Goal: Task Accomplishment & Management: Use online tool/utility

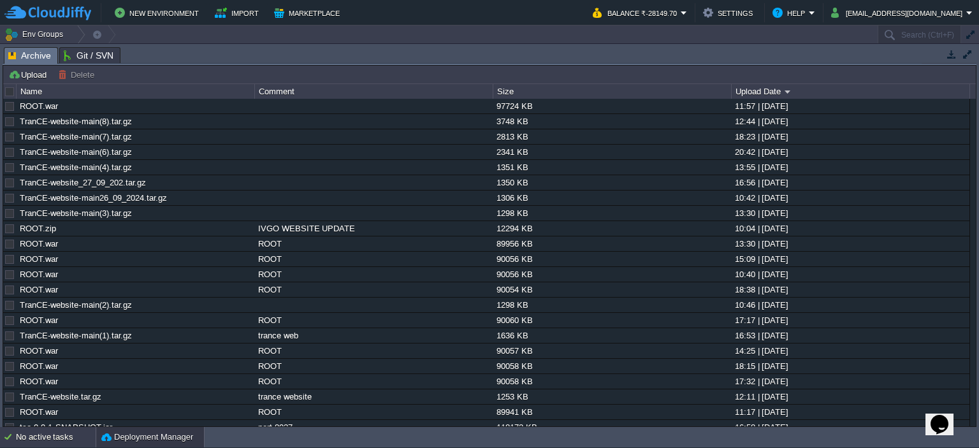
click at [31, 439] on div "No active tasks" at bounding box center [56, 437] width 80 height 20
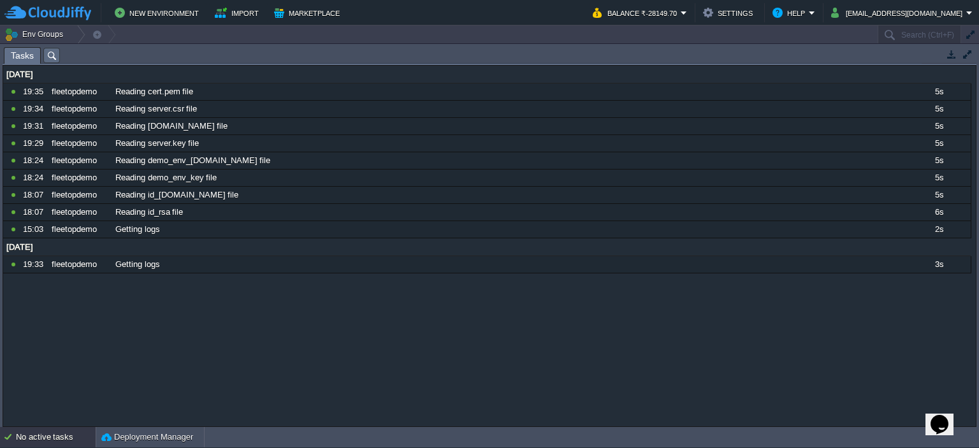
click at [31, 443] on div "No active tasks" at bounding box center [56, 437] width 80 height 20
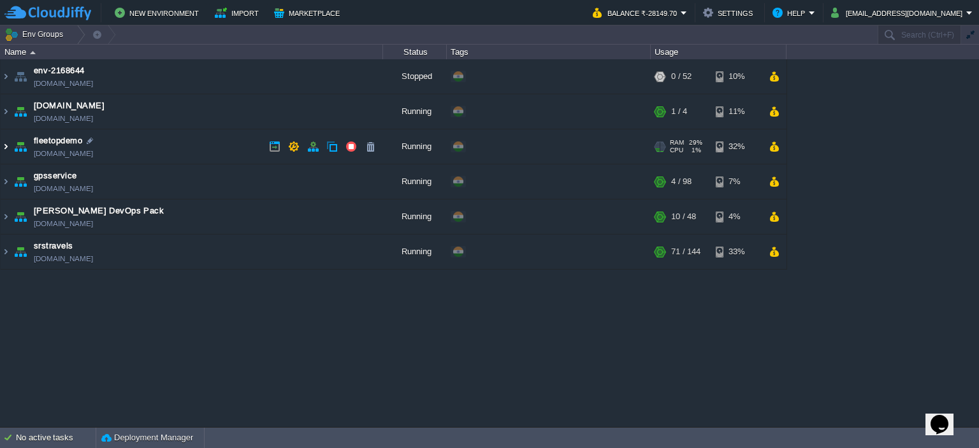
click at [3, 150] on img at bounding box center [6, 146] width 10 height 34
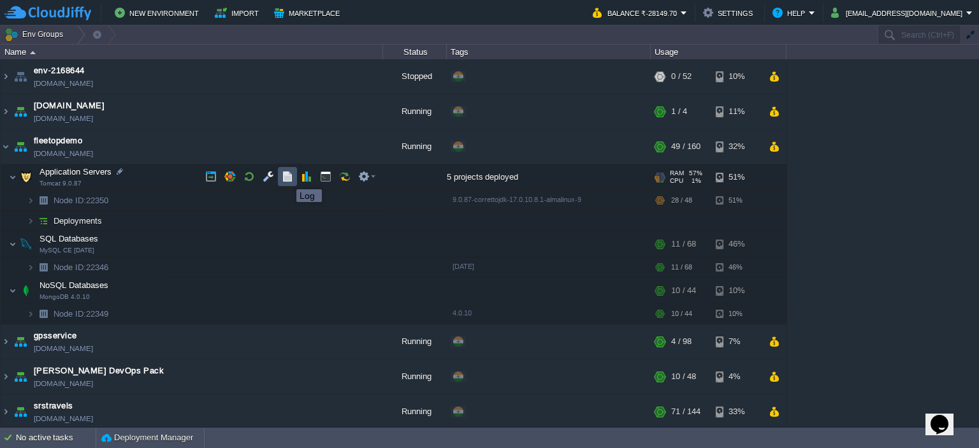
click at [287, 178] on button "button" at bounding box center [287, 176] width 11 height 11
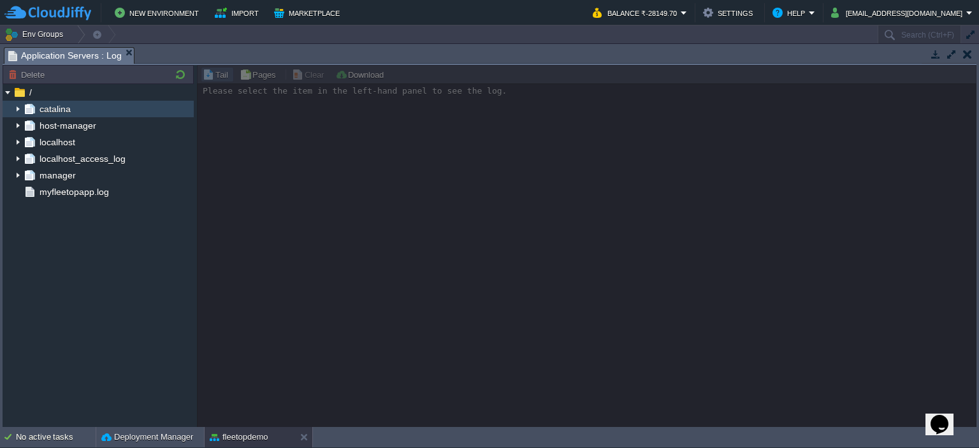
click at [14, 109] on img at bounding box center [18, 109] width 10 height 17
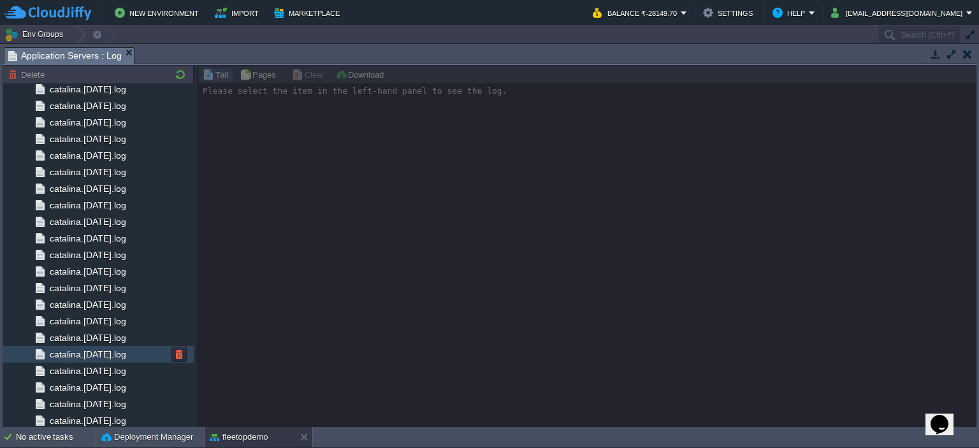
scroll to position [1298, 0]
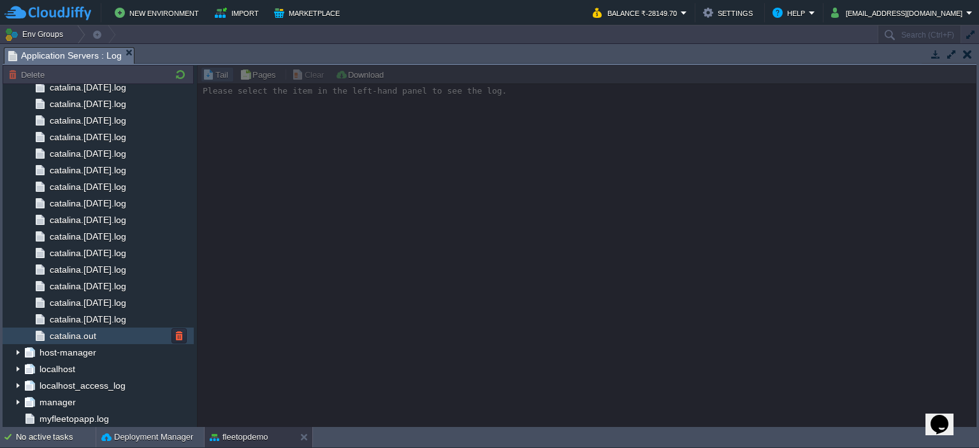
click at [118, 339] on div "catalina.out" at bounding box center [98, 336] width 191 height 17
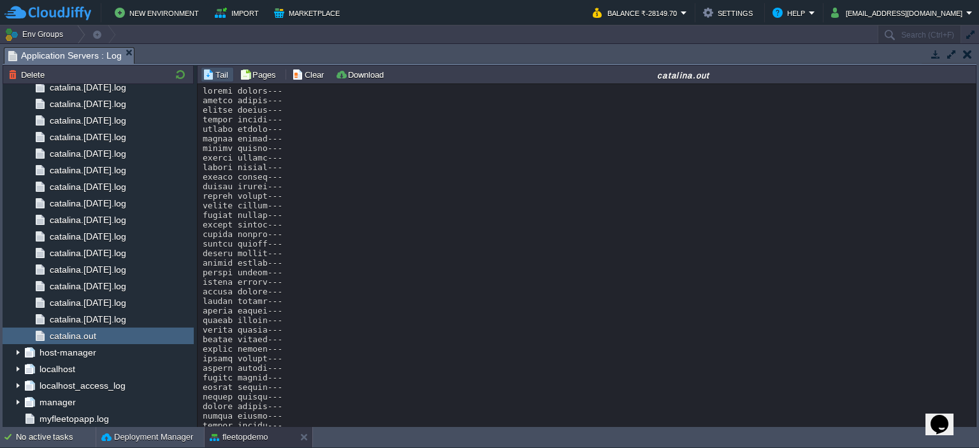
scroll to position [21987, 0]
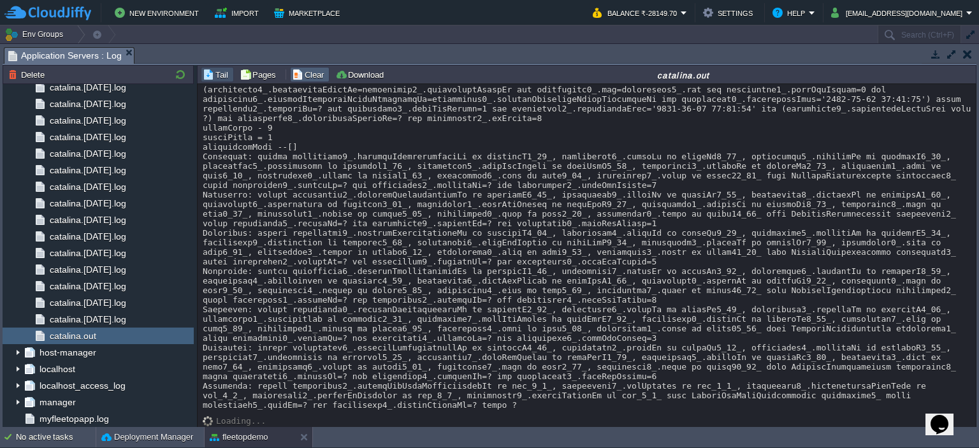
click at [294, 77] on button "Clear" at bounding box center [310, 74] width 36 height 11
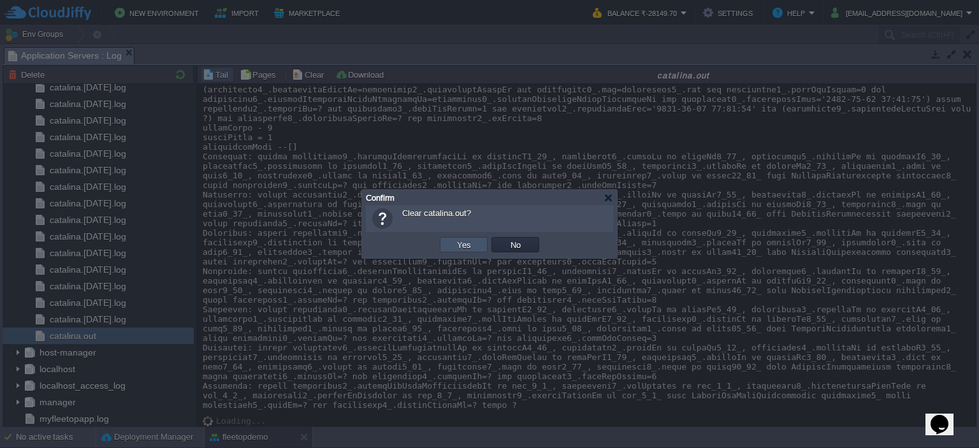
click at [468, 239] on button "Yes" at bounding box center [464, 244] width 22 height 11
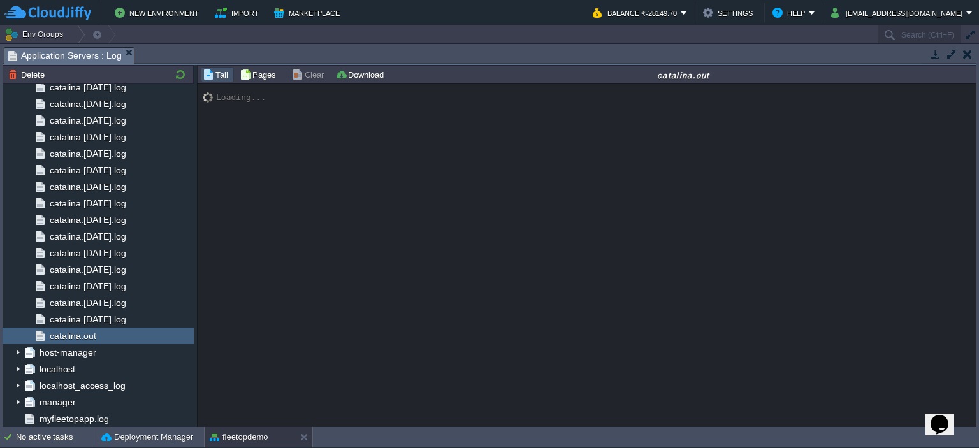
scroll to position [277, 0]
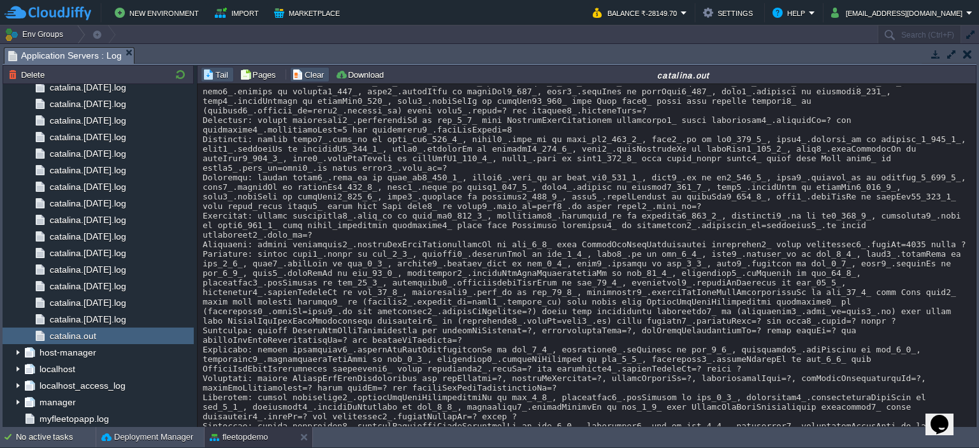
click at [306, 69] on button "Clear" at bounding box center [310, 74] width 36 height 11
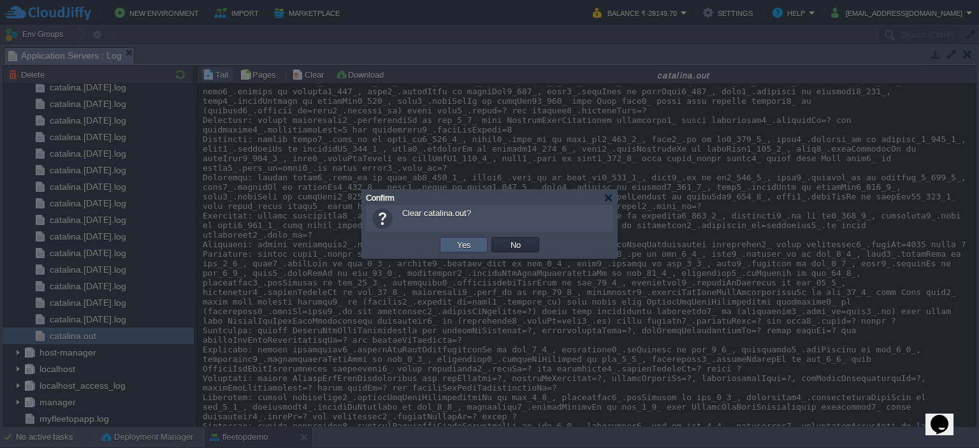
click at [451, 244] on td "Yes" at bounding box center [464, 244] width 48 height 15
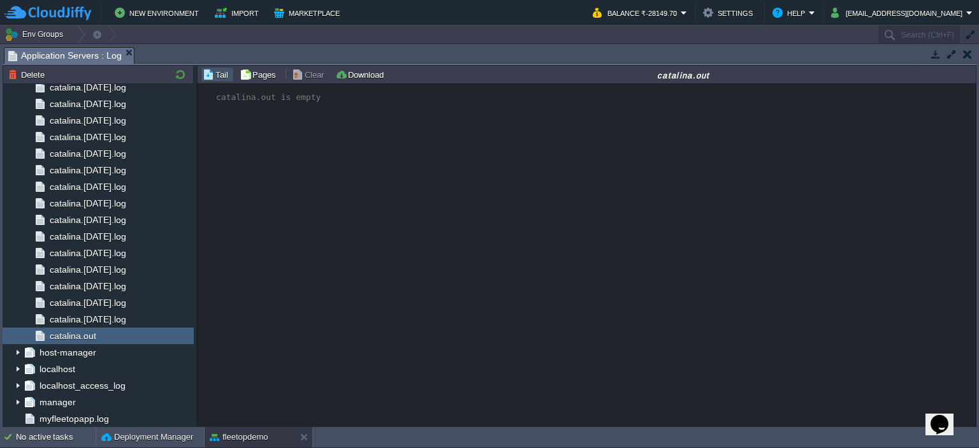
scroll to position [0, 0]
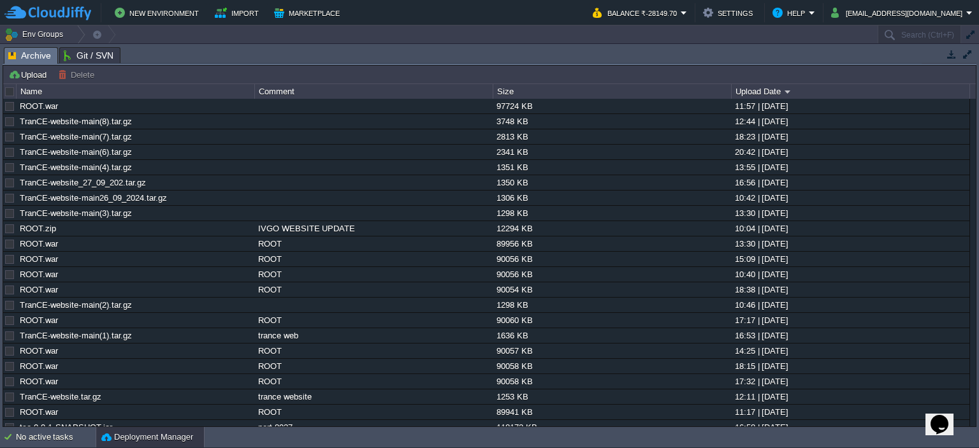
click at [69, 424] on link "tce-0.0.1-SNAPSHOT.jar" at bounding box center [66, 428] width 92 height 10
click at [61, 437] on div "No active tasks" at bounding box center [56, 437] width 80 height 20
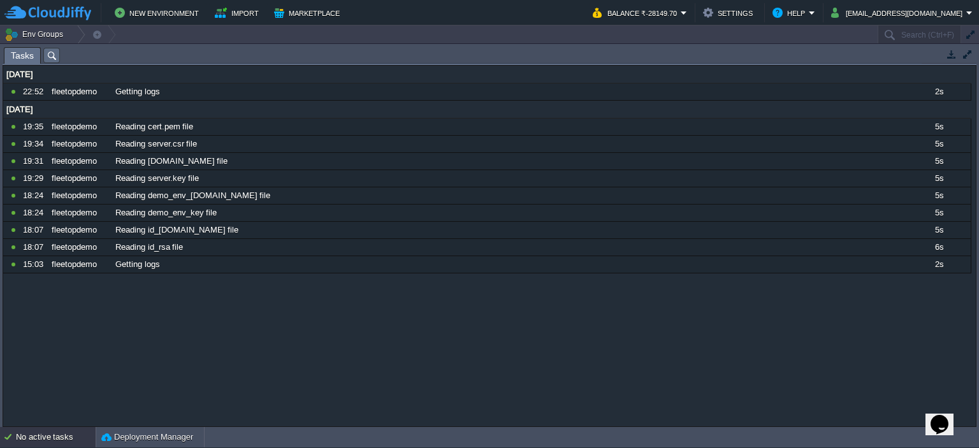
click at [33, 433] on div "No active tasks" at bounding box center [56, 437] width 80 height 20
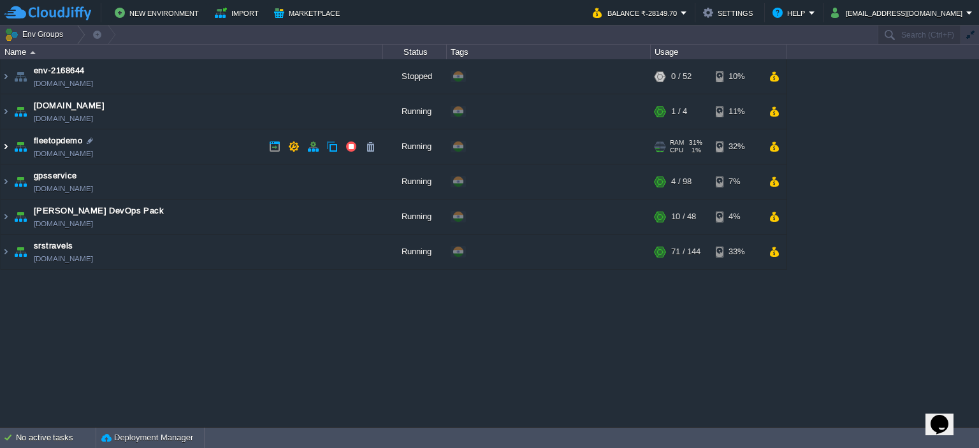
click at [1, 143] on img at bounding box center [6, 146] width 10 height 34
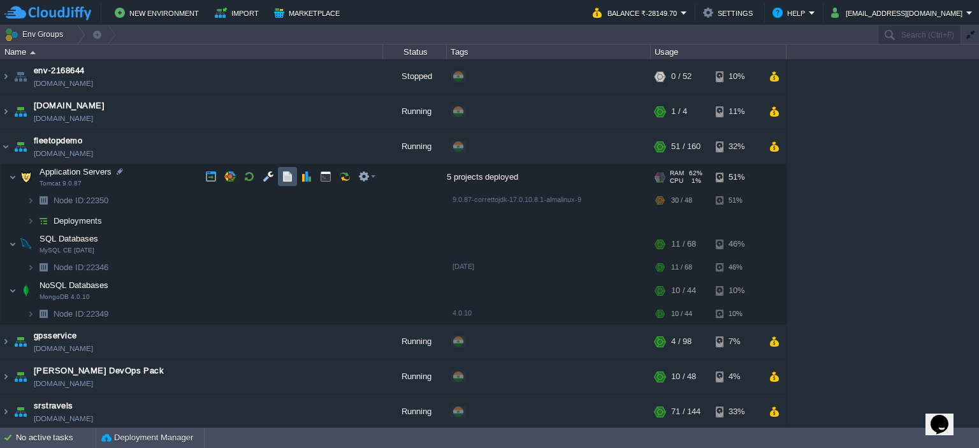
click at [291, 176] on button "button" at bounding box center [287, 176] width 11 height 11
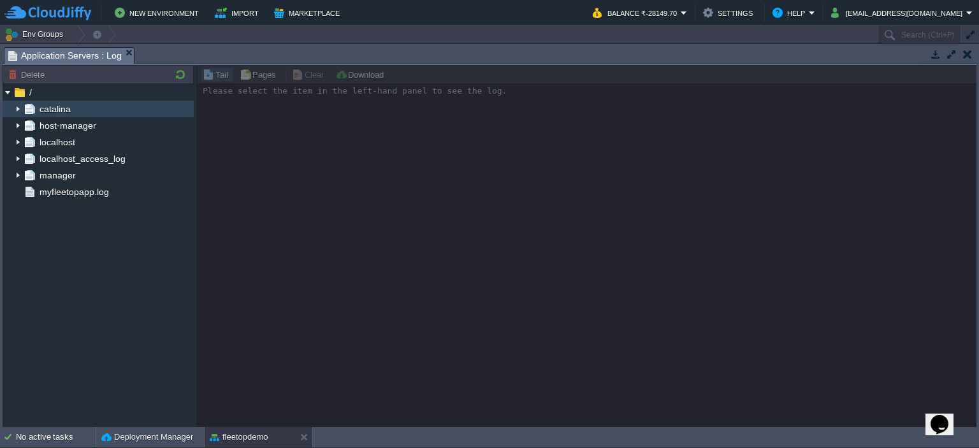
click at [16, 112] on img at bounding box center [18, 109] width 10 height 17
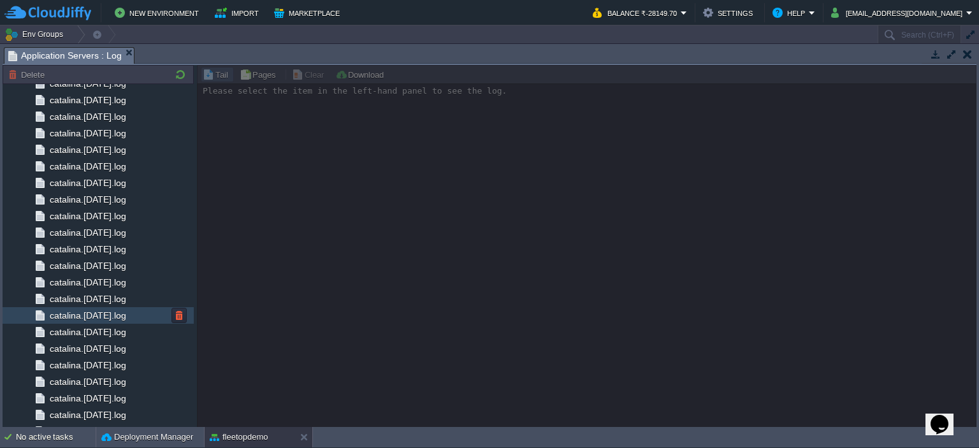
scroll to position [1254, 0]
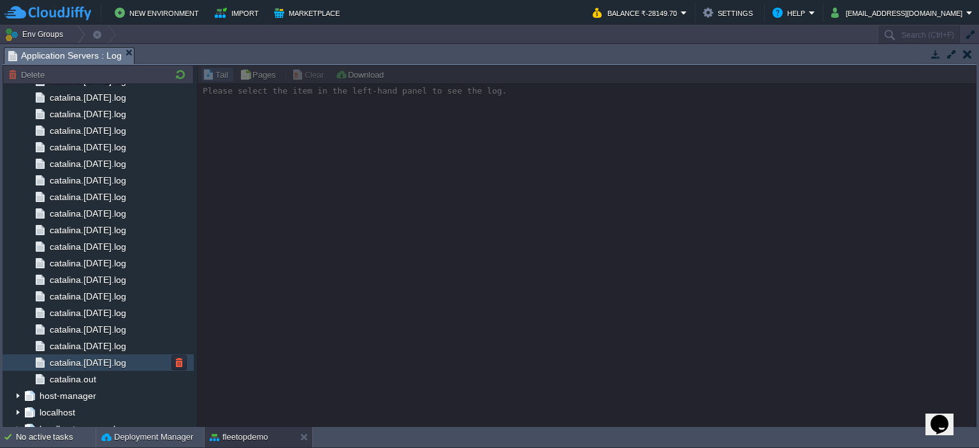
click at [91, 374] on span "catalina.out" at bounding box center [72, 378] width 51 height 11
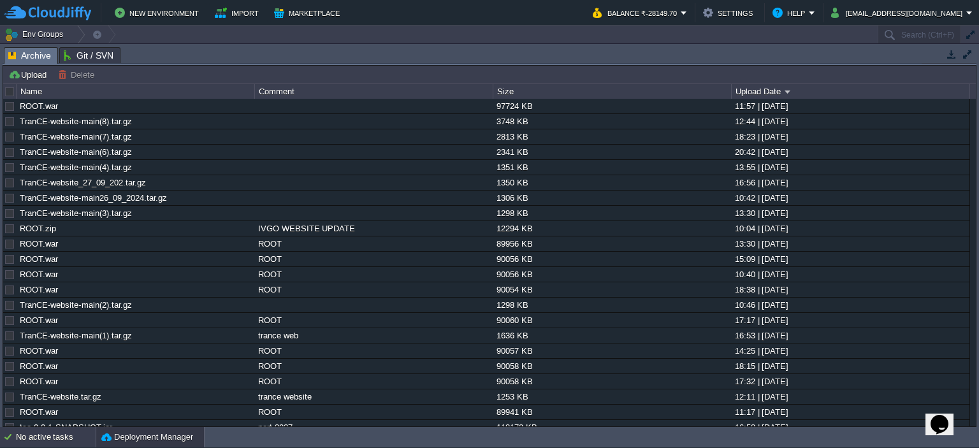
click at [54, 441] on div "No active tasks" at bounding box center [56, 437] width 80 height 20
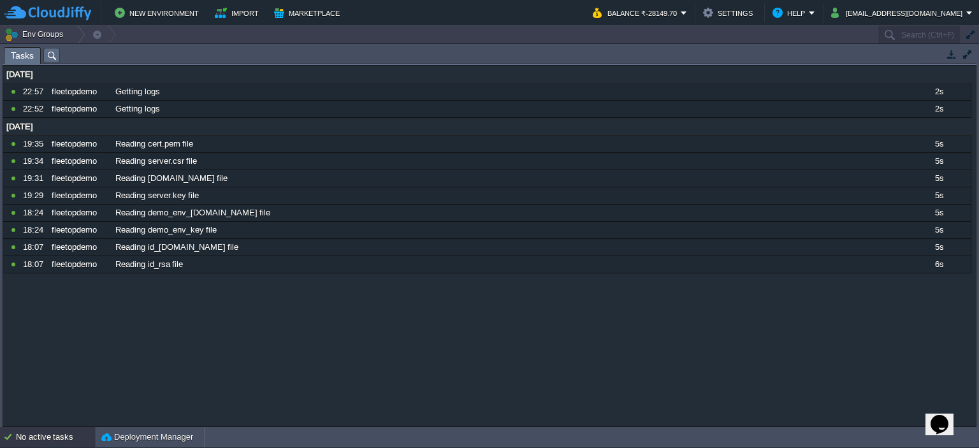
click at [54, 441] on div "No active tasks" at bounding box center [56, 437] width 80 height 20
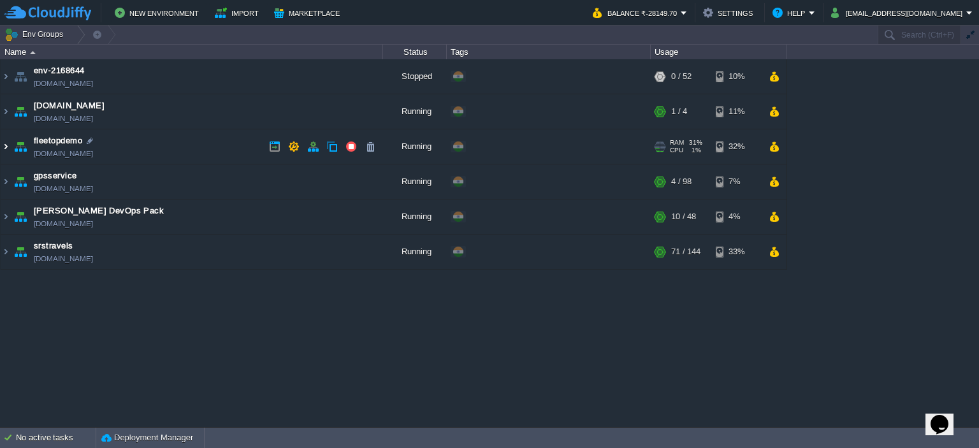
click at [7, 140] on img at bounding box center [6, 146] width 10 height 34
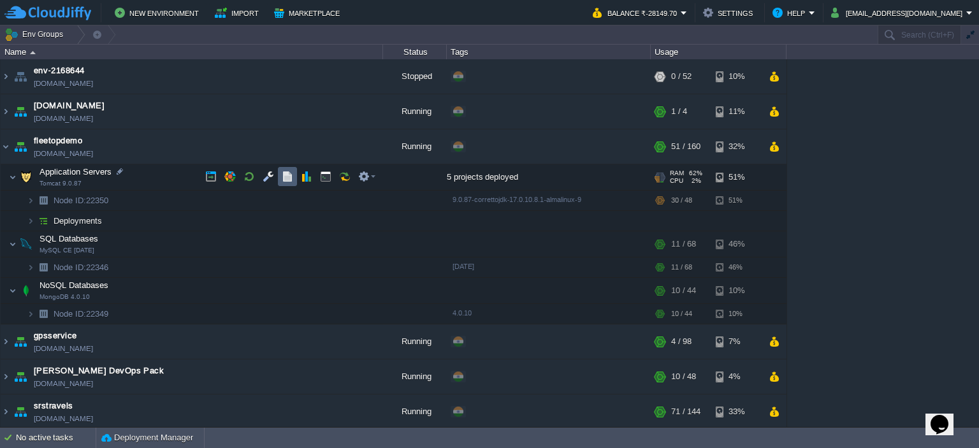
click at [282, 181] on button "button" at bounding box center [287, 176] width 11 height 11
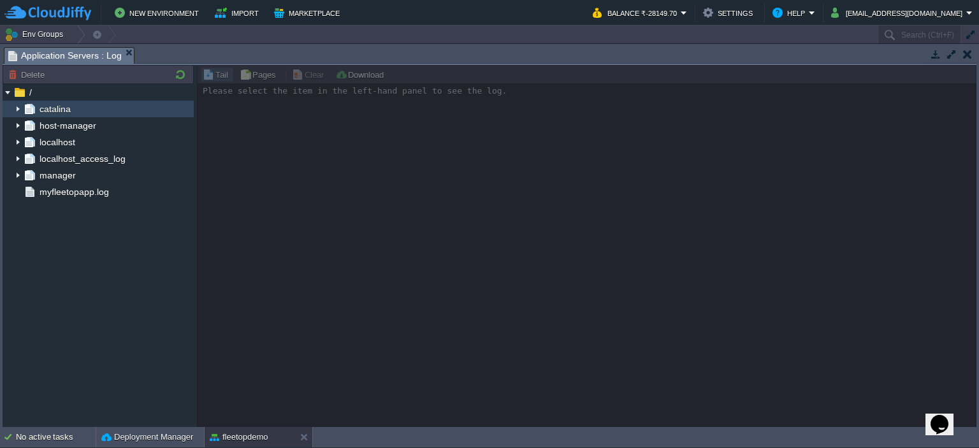
click at [17, 105] on img at bounding box center [18, 109] width 10 height 17
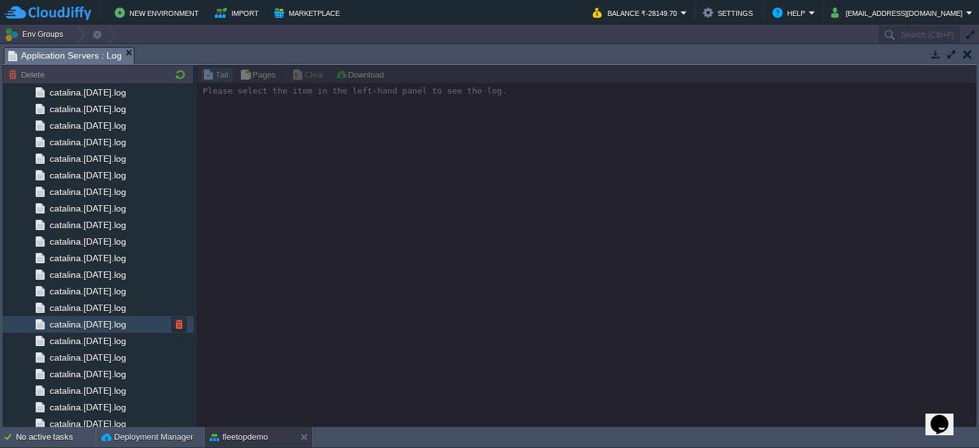
scroll to position [1298, 0]
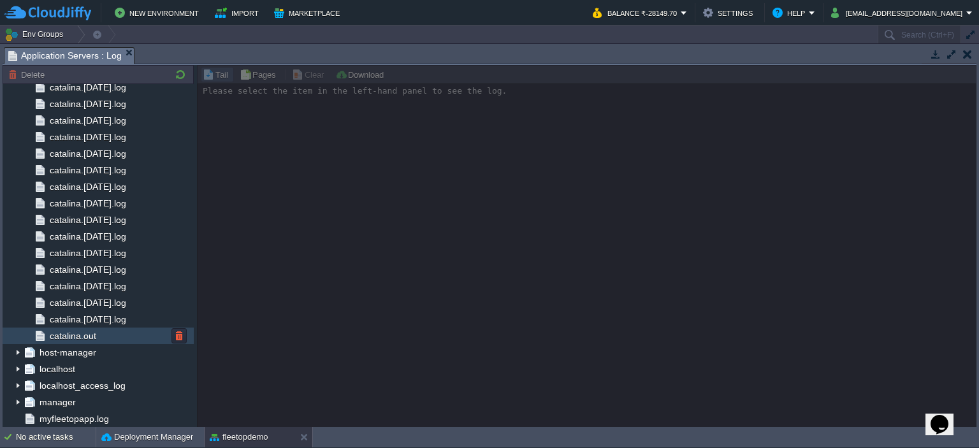
click at [120, 333] on div "catalina.out" at bounding box center [98, 336] width 191 height 17
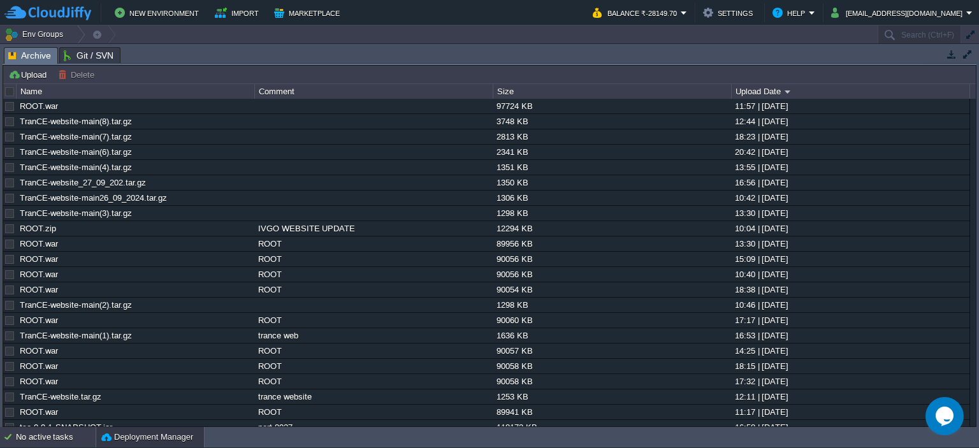
click at [40, 433] on div "No active tasks" at bounding box center [56, 437] width 80 height 20
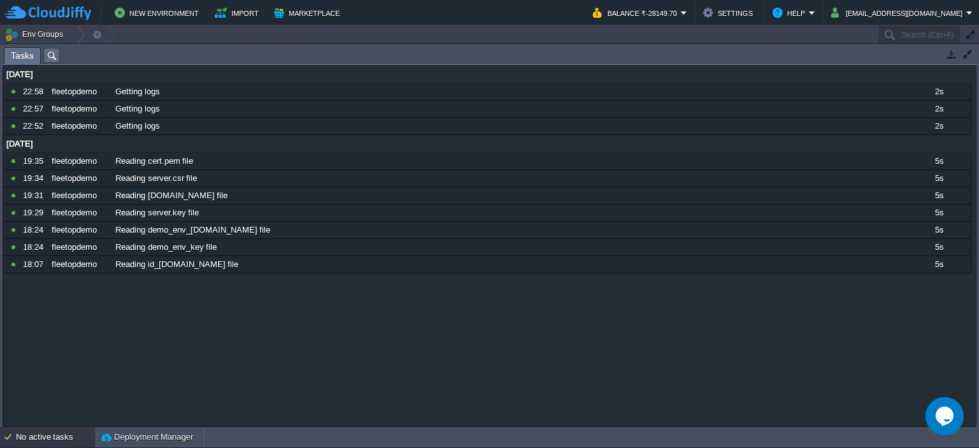
click at [24, 432] on div "No active tasks" at bounding box center [56, 437] width 80 height 20
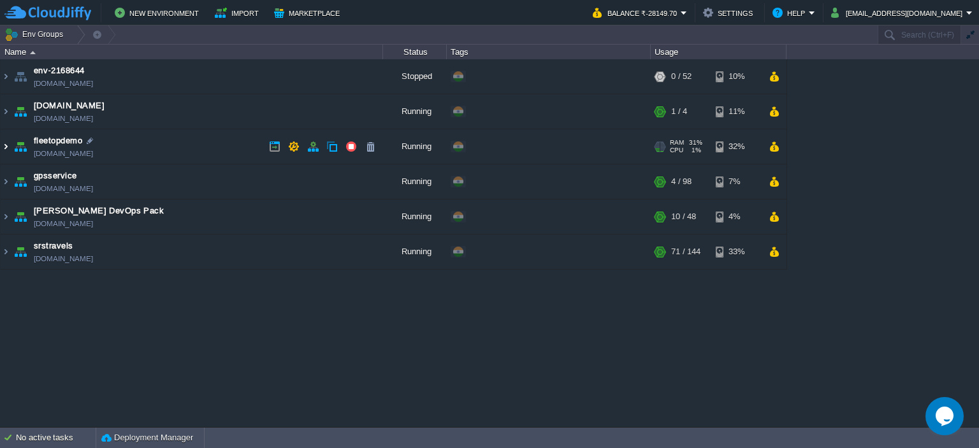
click at [9, 151] on img at bounding box center [6, 146] width 10 height 34
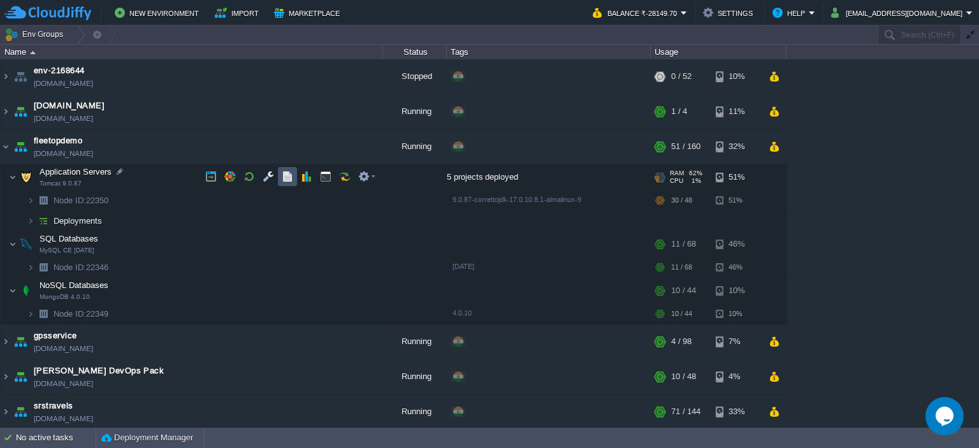
click at [283, 175] on button "button" at bounding box center [287, 176] width 11 height 11
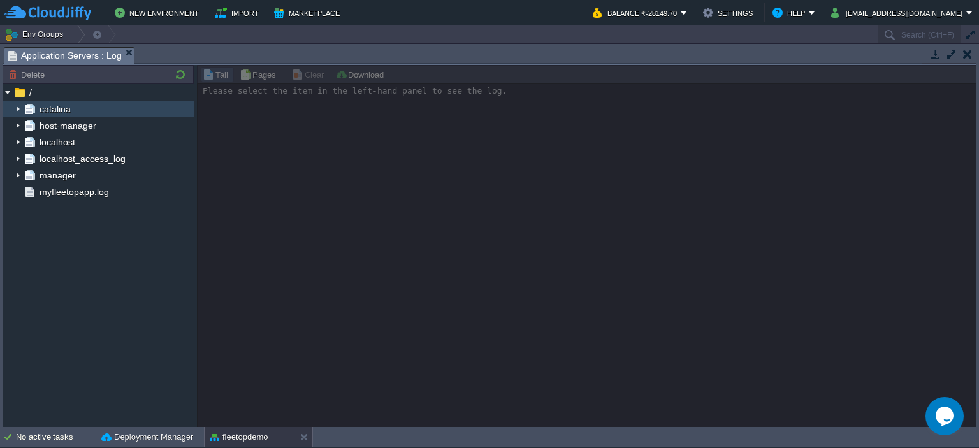
click at [20, 110] on img at bounding box center [18, 109] width 10 height 17
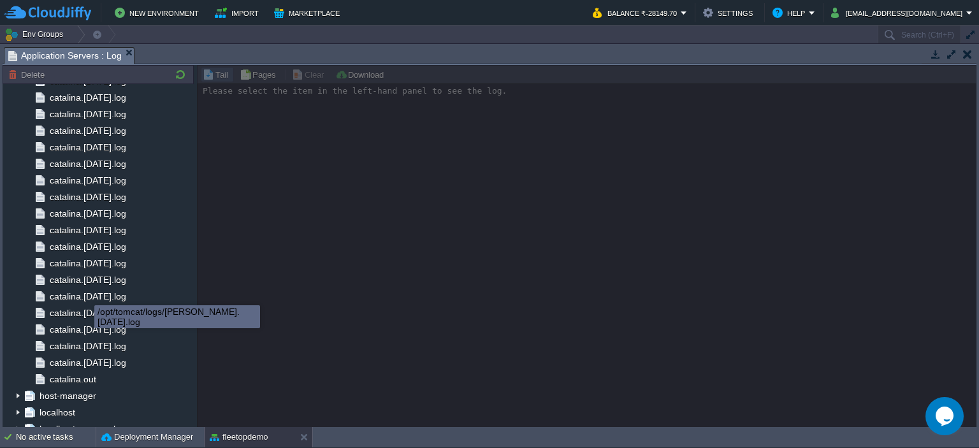
scroll to position [1298, 0]
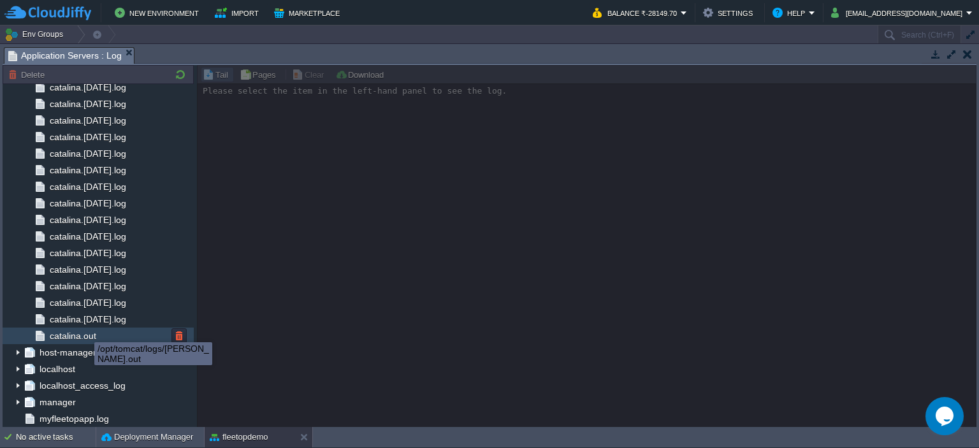
click at [87, 336] on span "catalina.out" at bounding box center [72, 335] width 51 height 11
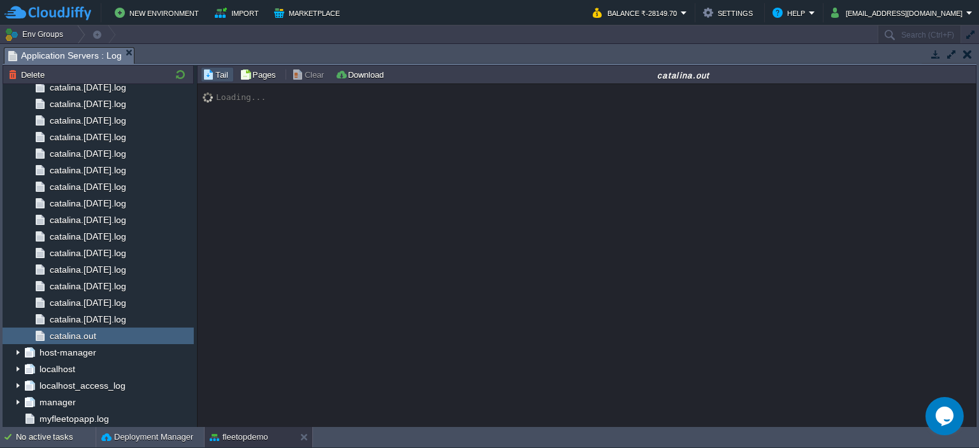
click at [294, 75] on button "Clear" at bounding box center [310, 74] width 36 height 11
click at [259, 73] on button "Pages" at bounding box center [260, 74] width 40 height 11
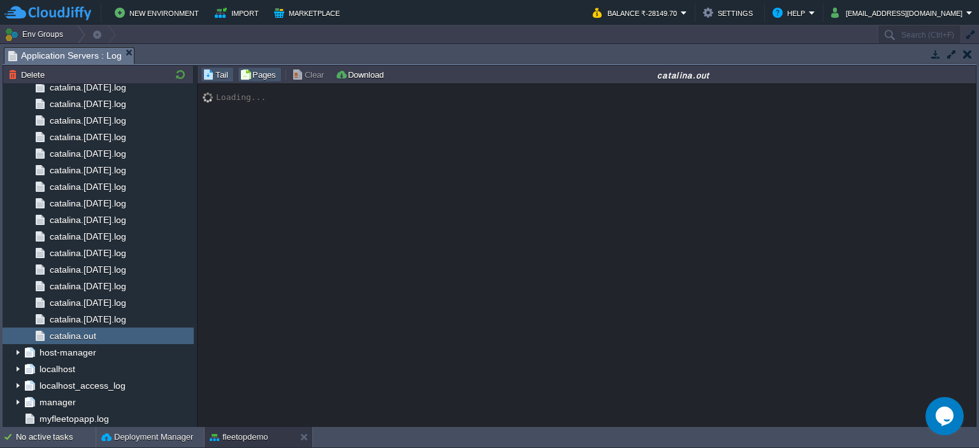
type input "0"
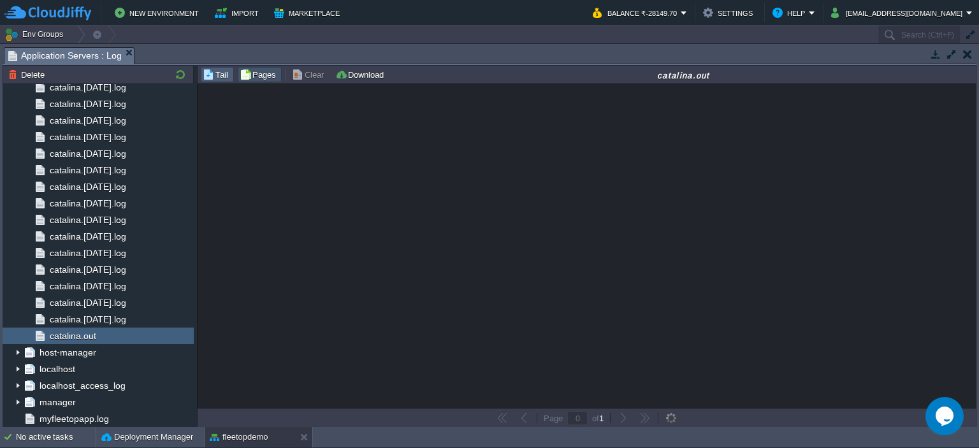
click at [220, 67] on td "Tail" at bounding box center [217, 74] width 33 height 15
